Goal: Task Accomplishment & Management: Understand process/instructions

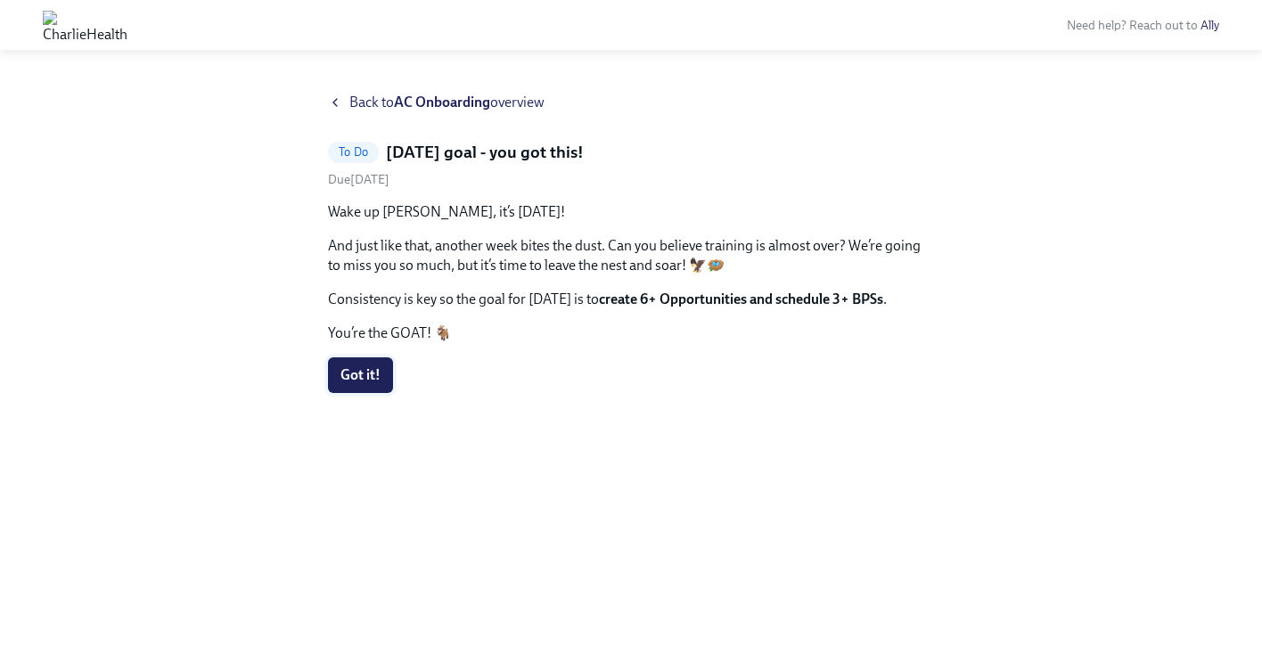
click at [338, 385] on button "Got it!" at bounding box center [360, 375] width 65 height 36
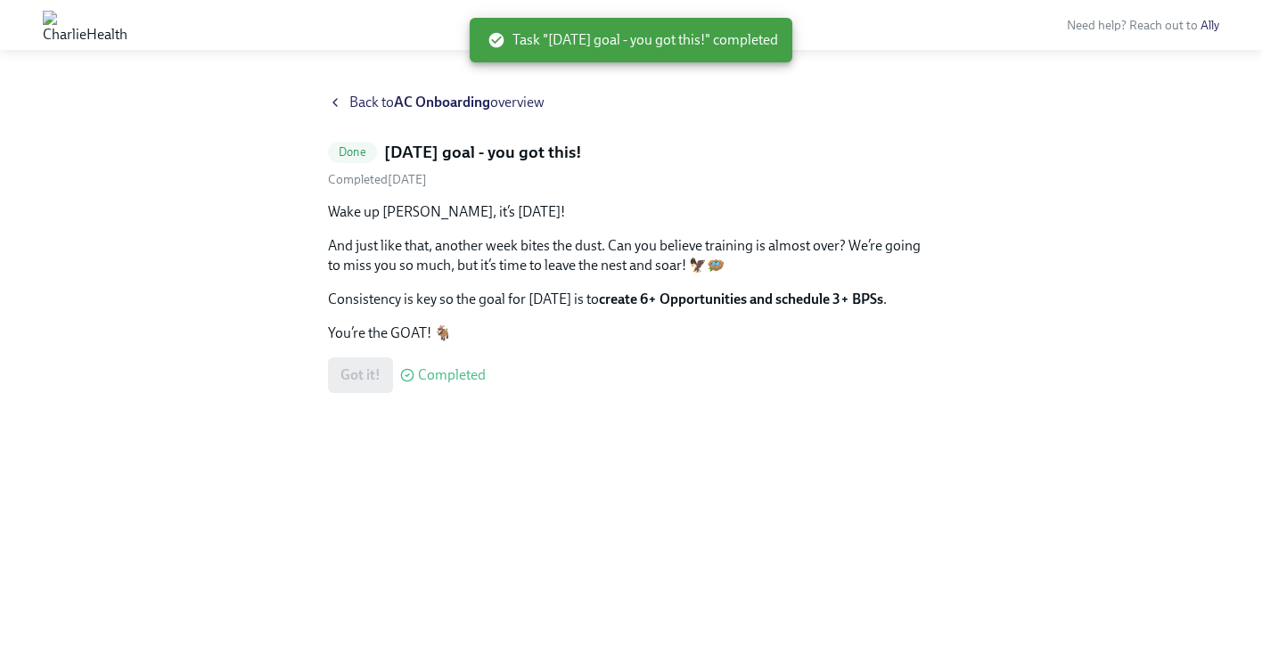
click at [366, 109] on span "Back to AC Onboarding overview" at bounding box center [446, 103] width 195 height 20
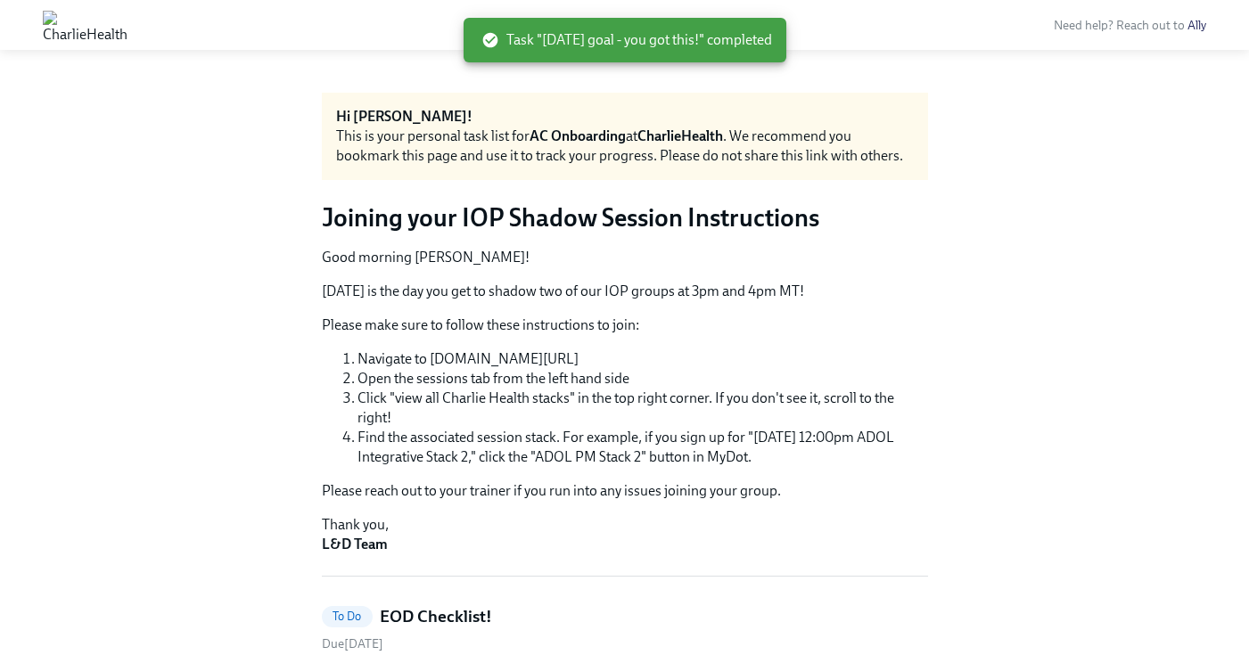
scroll to position [597, 0]
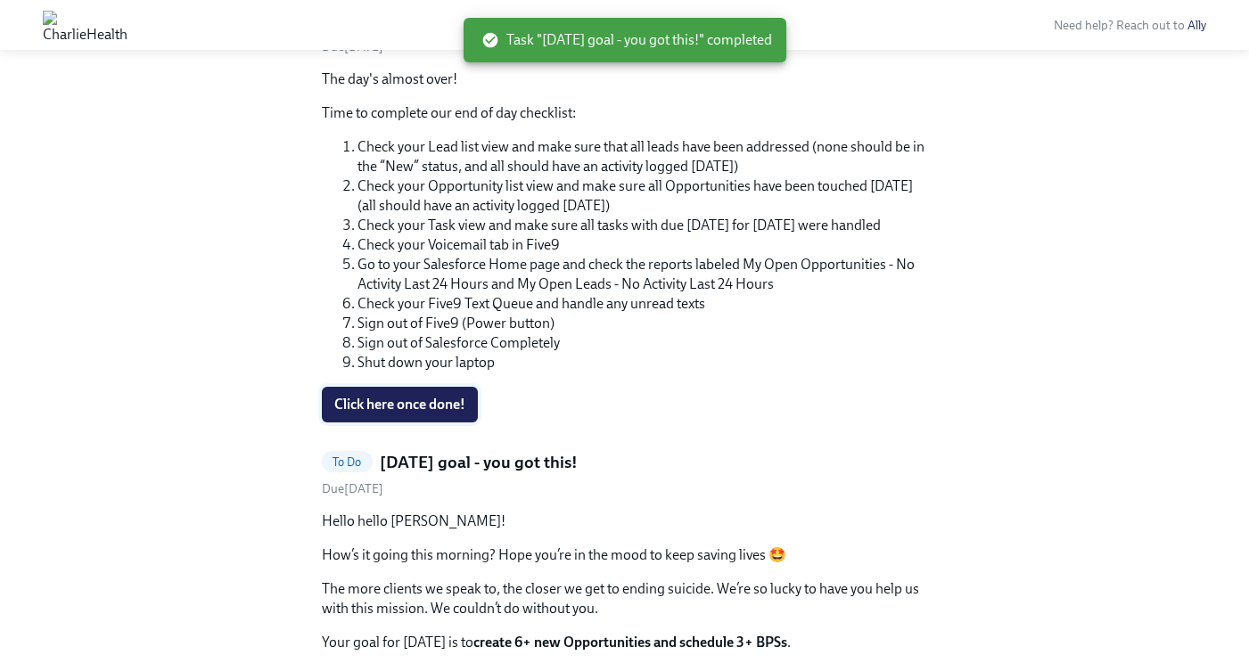
click at [415, 401] on span "Click here once done!" at bounding box center [399, 405] width 131 height 18
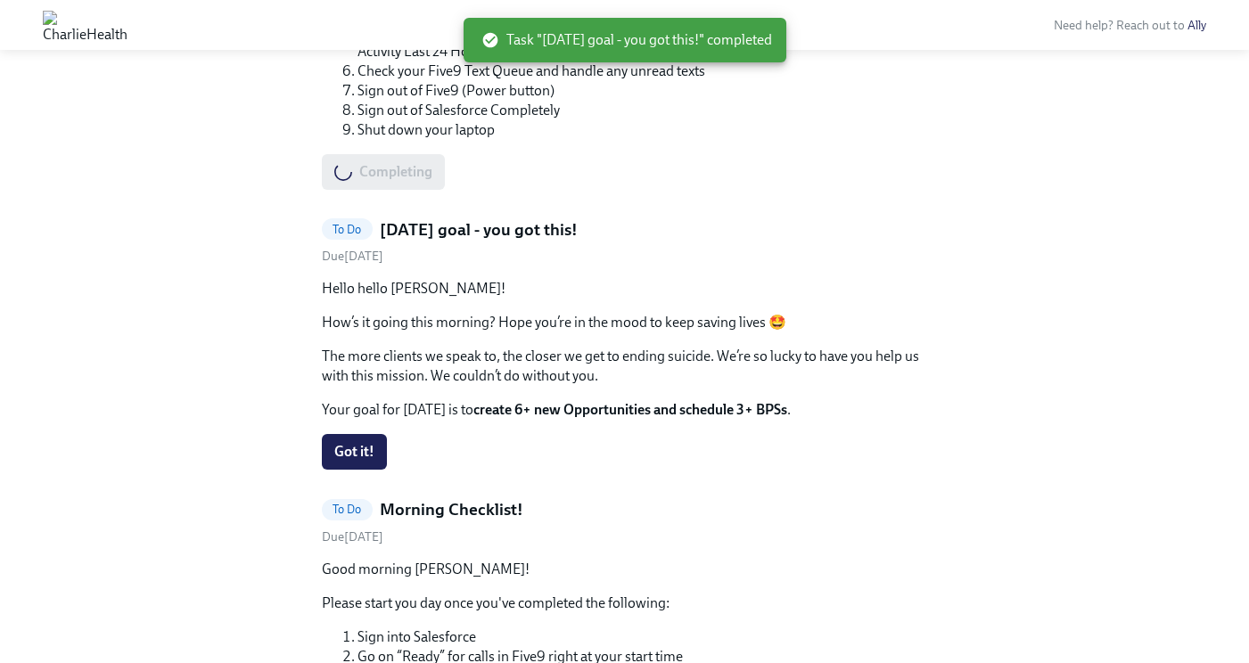
scroll to position [944, 0]
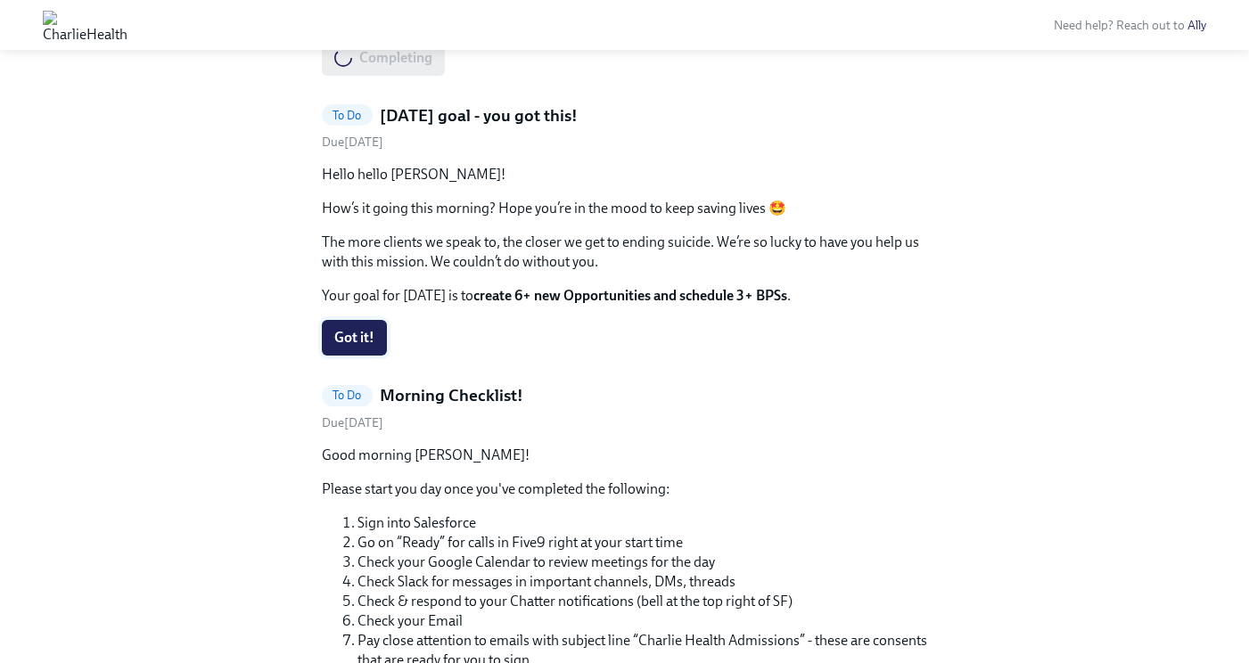
click at [344, 340] on span "Got it!" at bounding box center [354, 338] width 40 height 18
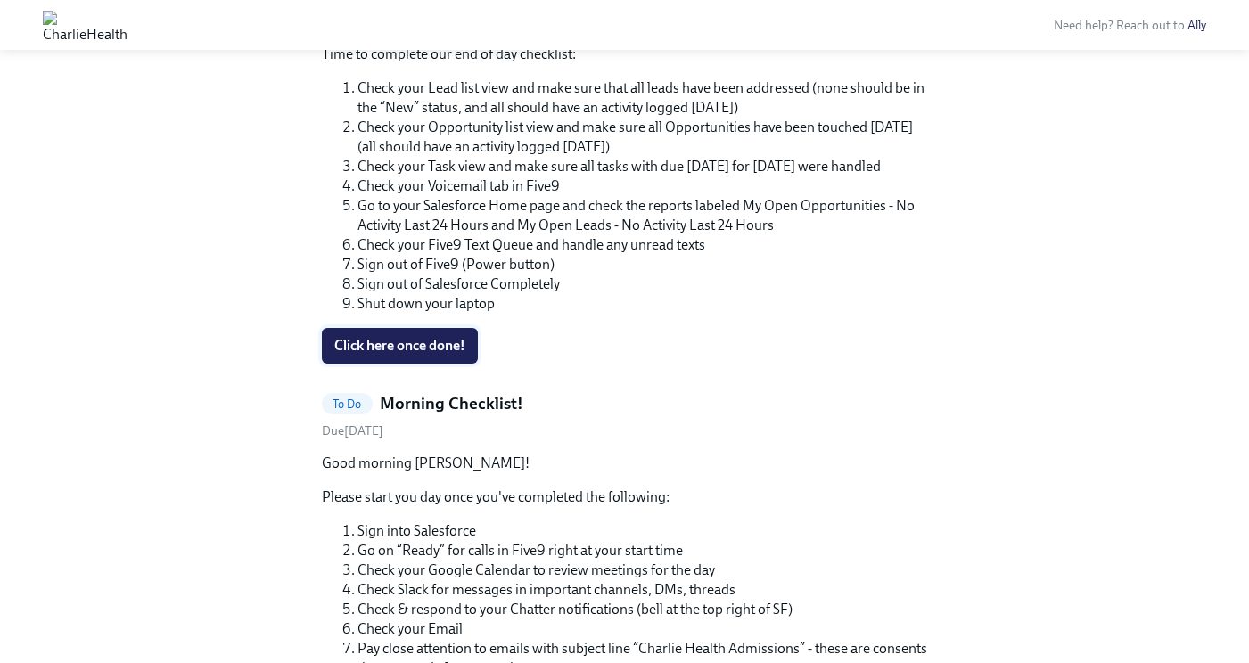
click at [398, 337] on span "Click here once done!" at bounding box center [399, 346] width 131 height 18
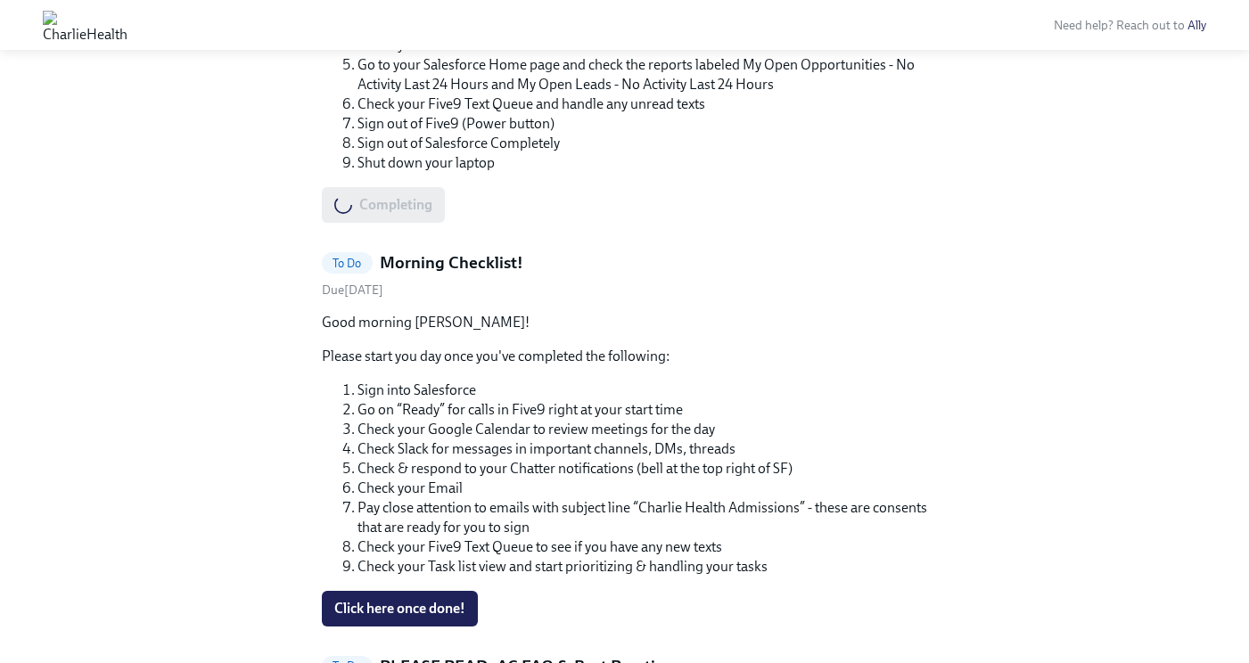
scroll to position [1951, 0]
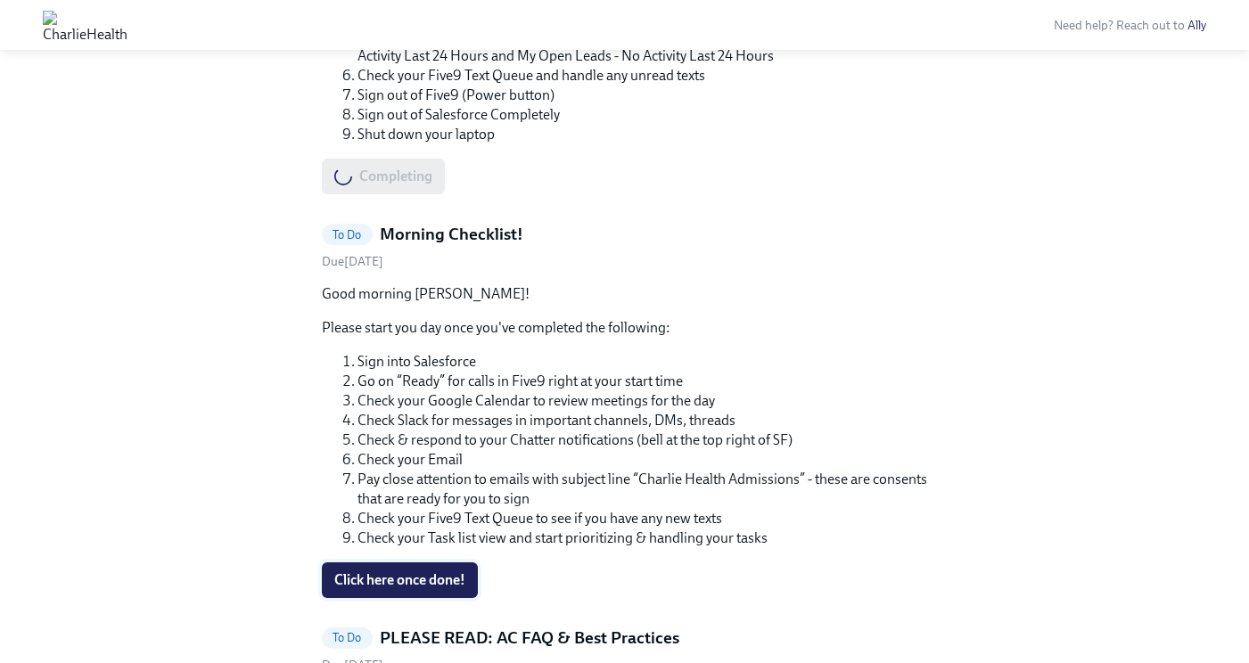
click at [420, 569] on button "Click here once done!" at bounding box center [400, 581] width 156 height 36
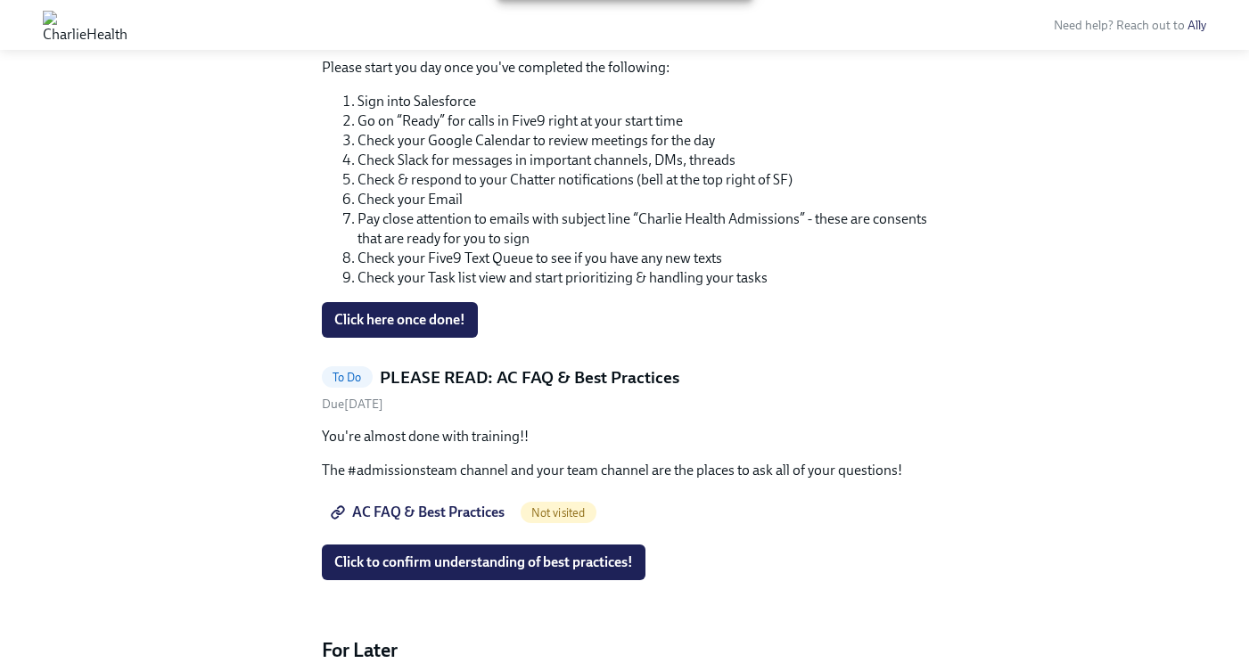
scroll to position [604, 0]
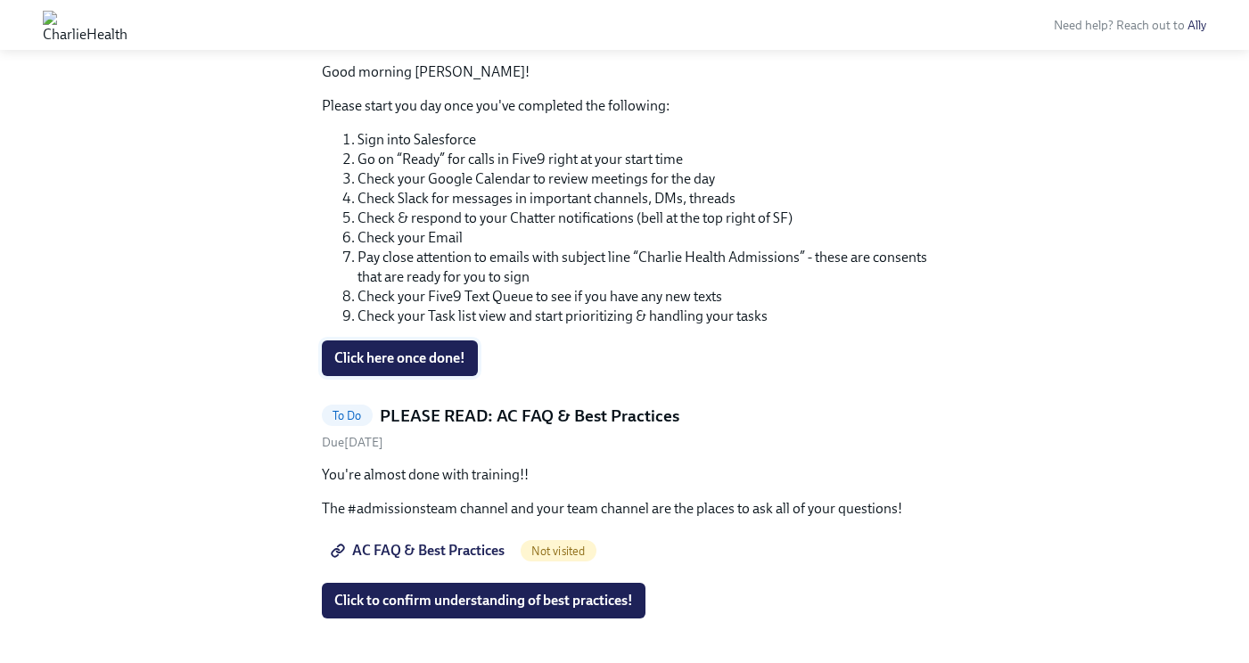
click at [402, 348] on button "Click here once done!" at bounding box center [400, 359] width 156 height 36
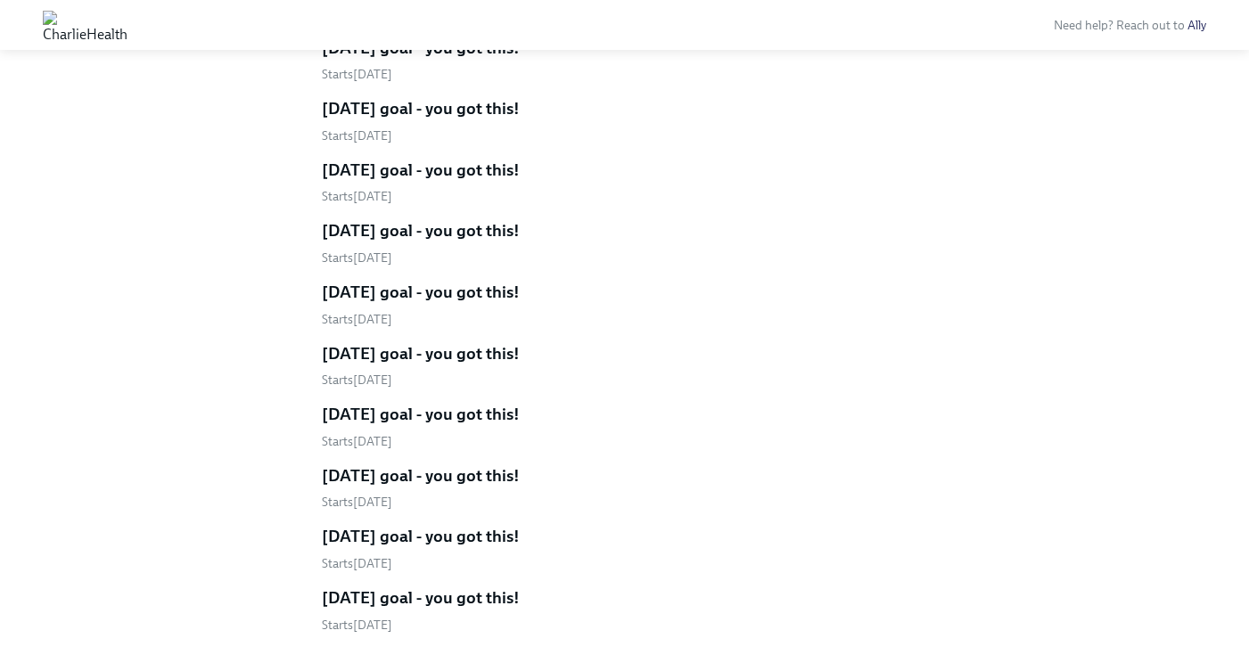
scroll to position [1193, 0]
